Goal: Task Accomplishment & Management: Manage account settings

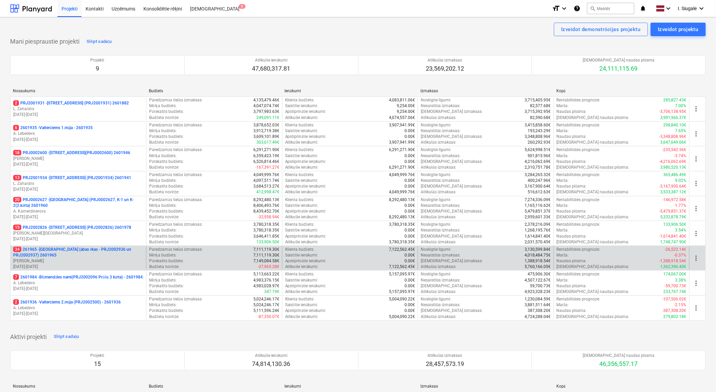
click at [71, 258] on p "34 261965 - [GEOGRAPHIC_DATA] (abas ēkas - PRJ2002936 un PRJ2002937) 2601965" at bounding box center [78, 252] width 130 height 11
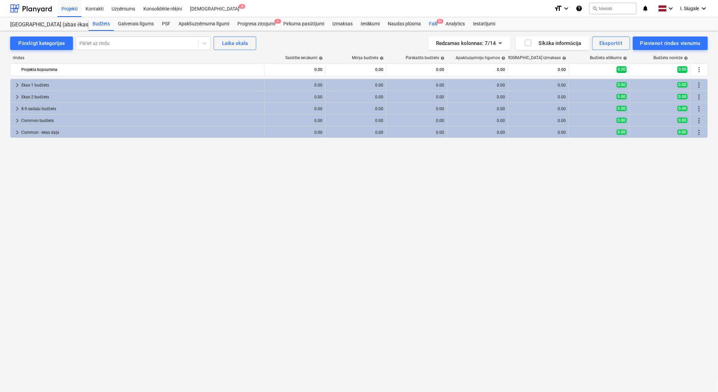
click at [433, 24] on div "Faili 9+" at bounding box center [433, 24] width 17 height 14
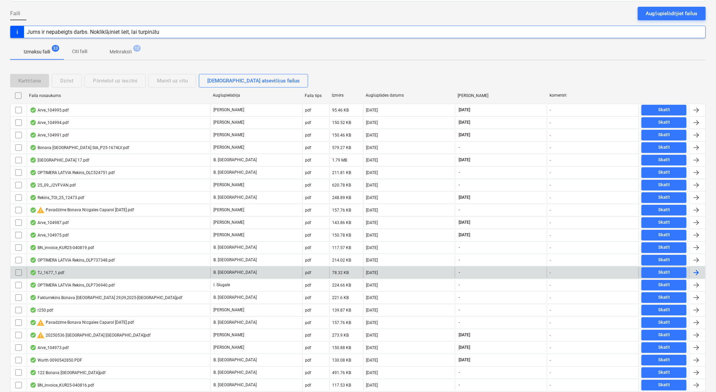
scroll to position [75, 0]
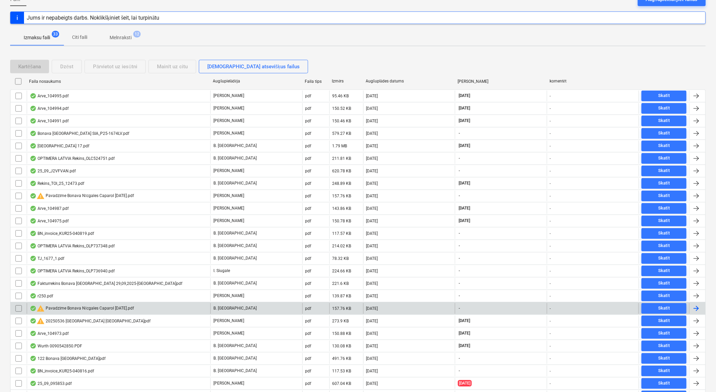
click at [18, 310] on input "checkbox" at bounding box center [18, 308] width 11 height 11
click at [71, 65] on div "Dzēst" at bounding box center [66, 66] width 13 height 9
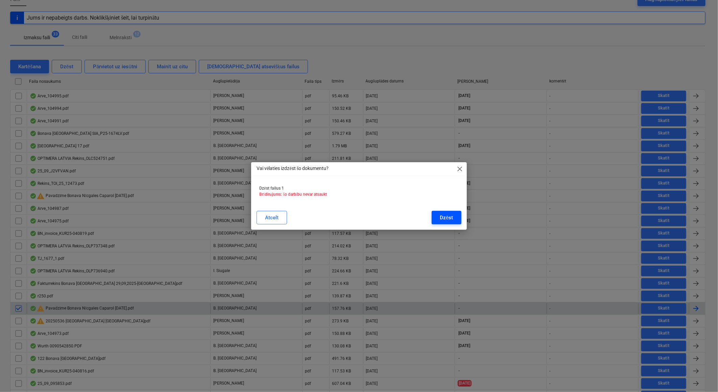
click at [454, 215] on button "Dzēst" at bounding box center [446, 218] width 29 height 14
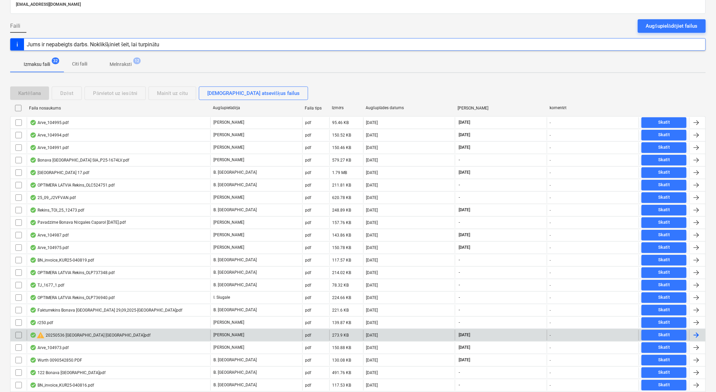
scroll to position [0, 0]
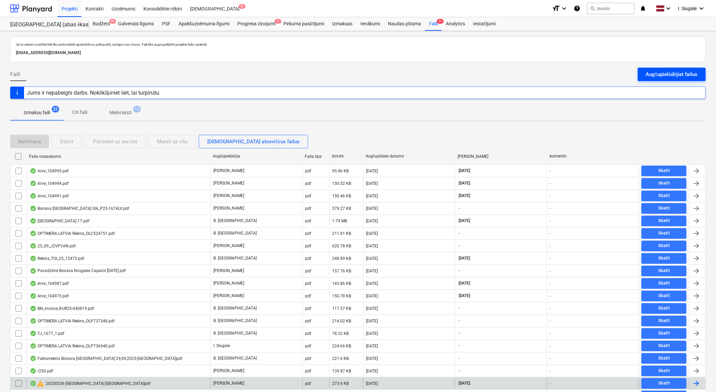
click at [648, 74] on div "Augšupielādējiet failus" at bounding box center [672, 74] width 52 height 9
